Goal: Task Accomplishment & Management: Use online tool/utility

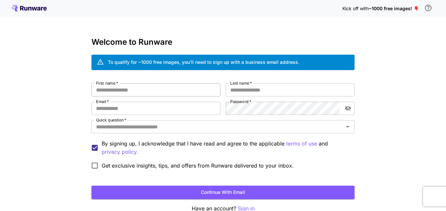
click at [143, 87] on input "First name   *" at bounding box center [156, 89] width 129 height 13
type input "*******"
click at [280, 91] on input "Last name   *" at bounding box center [290, 89] width 129 height 13
type input "***"
click at [206, 114] on input "Email   *" at bounding box center [156, 108] width 129 height 13
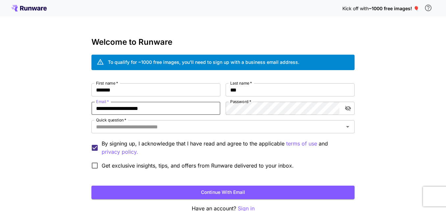
type input "**********"
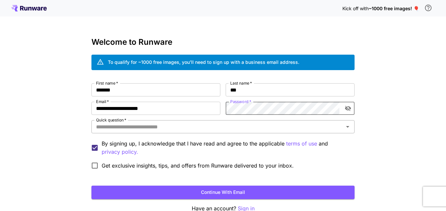
click at [247, 130] on input "Quick question   *" at bounding box center [217, 126] width 249 height 9
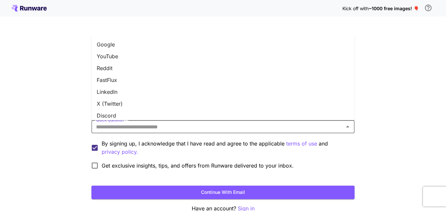
click at [127, 44] on li "Google" at bounding box center [223, 45] width 263 height 12
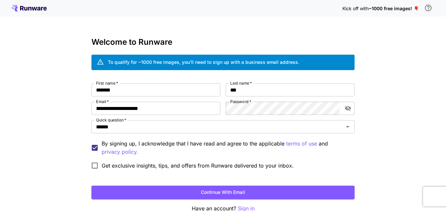
click at [175, 195] on button "Continue with email" at bounding box center [223, 192] width 263 height 13
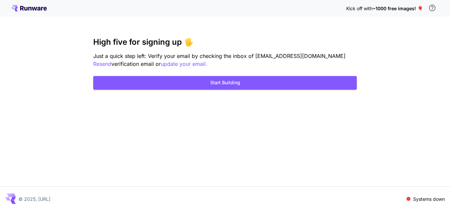
click at [237, 120] on div "Kick off with ~1000 free images! 🎈 High five for signing up 🖐️ Just a quick ste…" at bounding box center [225, 105] width 450 height 211
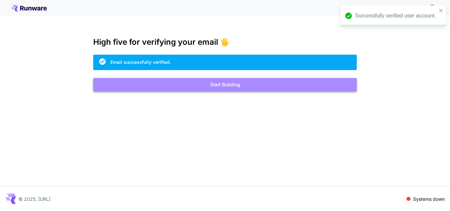
click at [170, 83] on button "Start Building" at bounding box center [224, 84] width 263 height 13
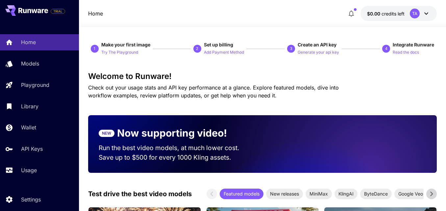
click at [408, 11] on button "$0.00 credits left TA" at bounding box center [399, 13] width 76 height 15
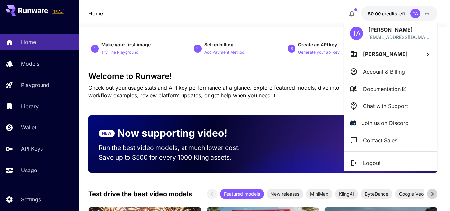
click at [422, 54] on li "[PERSON_NAME]" at bounding box center [390, 54] width 93 height 18
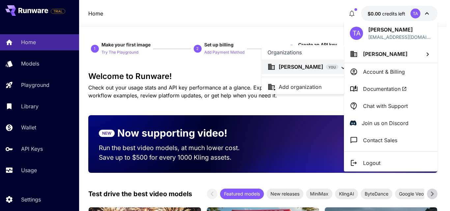
click at [326, 67] on span "YOU" at bounding box center [332, 67] width 13 height 5
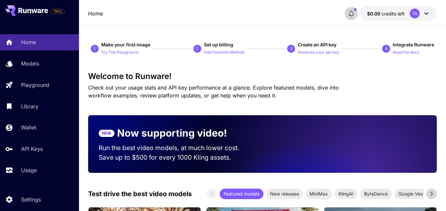
click at [349, 13] on icon "button" at bounding box center [352, 14] width 8 height 8
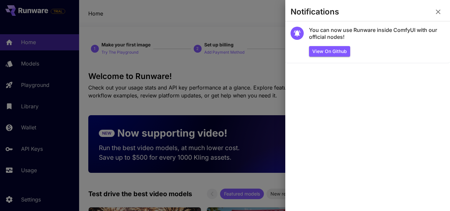
click at [439, 11] on icon "button" at bounding box center [438, 12] width 5 height 5
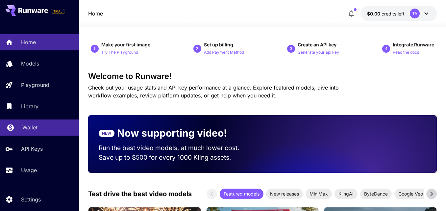
click at [24, 135] on link "Wallet" at bounding box center [39, 128] width 79 height 16
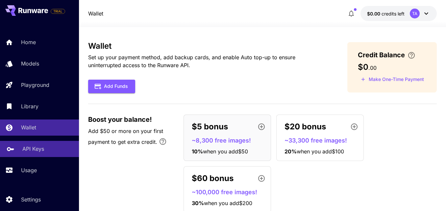
click at [33, 150] on p "API Keys" at bounding box center [33, 149] width 22 height 8
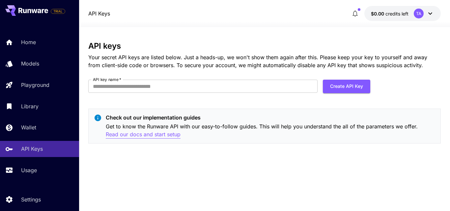
click at [157, 134] on p "Read our docs and start setup" at bounding box center [143, 134] width 75 height 8
click at [345, 85] on button "Create API Key" at bounding box center [346, 86] width 47 height 13
click at [230, 88] on input "API key name   *" at bounding box center [202, 86] width 229 height 13
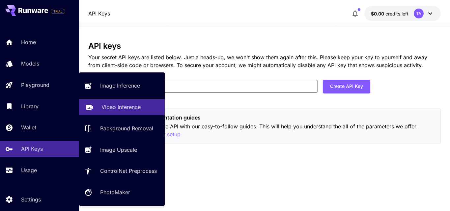
click at [130, 112] on link "Video Inference" at bounding box center [122, 107] width 86 height 16
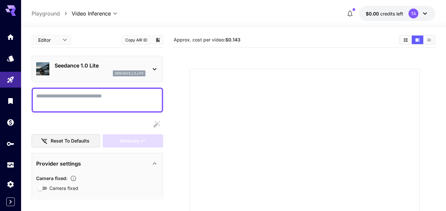
click at [128, 100] on textarea "Camera fixed" at bounding box center [97, 100] width 122 height 16
click at [148, 67] on div "Seedance 1.0 Lite seedance_1_0_lite" at bounding box center [97, 69] width 122 height 20
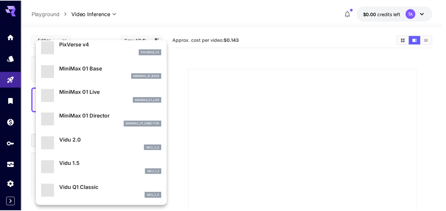
scroll to position [485, 0]
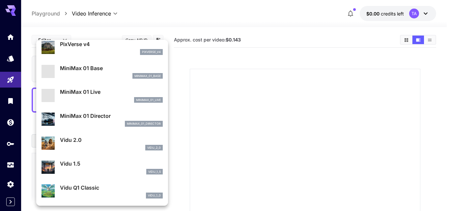
click at [235, 114] on div at bounding box center [225, 105] width 450 height 211
